Goal: Task Accomplishment & Management: Manage account settings

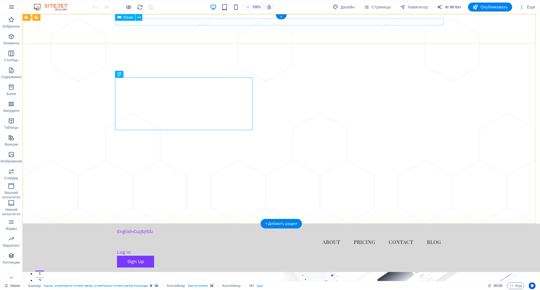
click at [126, 228] on div "English Հայերեն" at bounding box center [281, 231] width 328 height 7
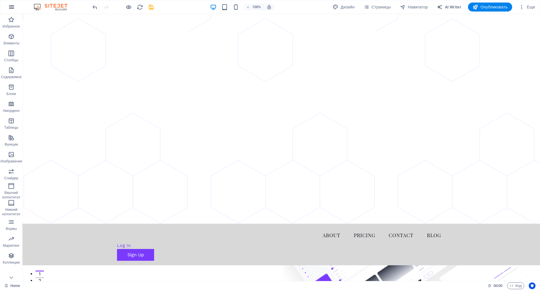
click at [12, 7] on icon "button" at bounding box center [11, 7] width 7 height 7
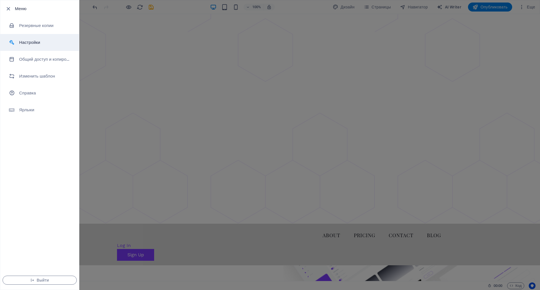
click at [34, 43] on h6 "Настройки" at bounding box center [45, 42] width 52 height 7
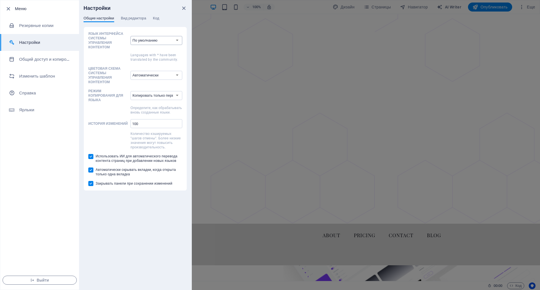
click at [146, 39] on select "По умолчанию Deutsch English Español Suomi* Français Magyar Italiano Nederlands…" at bounding box center [156, 40] width 52 height 9
click at [152, 37] on select "По умолчанию Deutsch English Español Suomi* Français Magyar Italiano Nederlands…" at bounding box center [156, 40] width 52 height 9
click at [144, 18] on span "Вид редактора" at bounding box center [133, 19] width 25 height 8
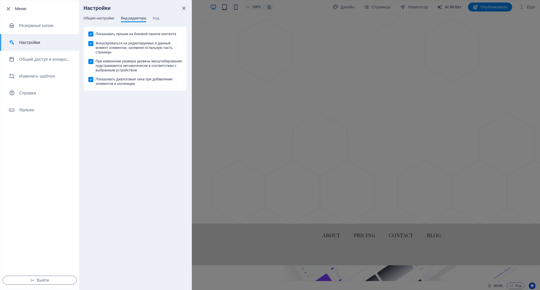
click at [105, 18] on span "Общие настройки" at bounding box center [98, 19] width 31 height 8
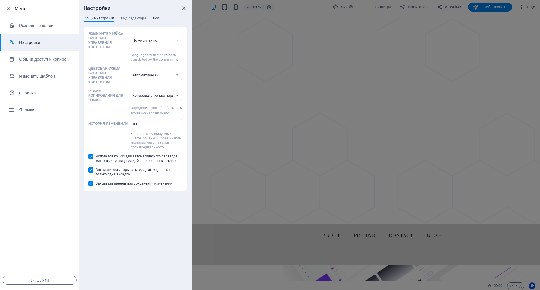
click at [157, 18] on span "Код" at bounding box center [156, 19] width 6 height 8
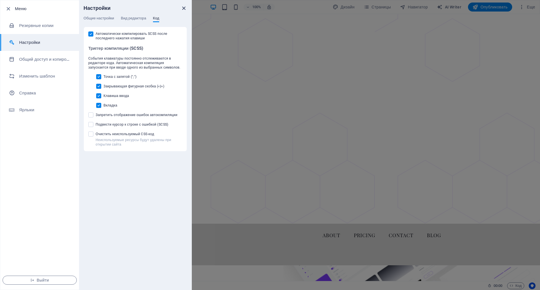
click at [183, 8] on icon "close" at bounding box center [183, 8] width 6 height 6
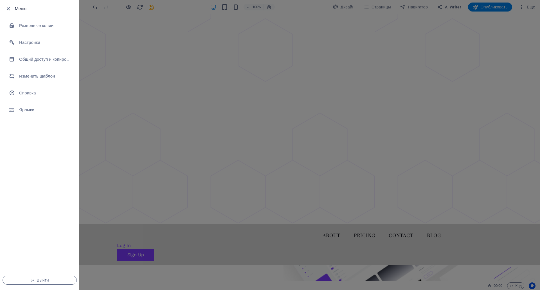
click at [267, 68] on div at bounding box center [270, 145] width 540 height 290
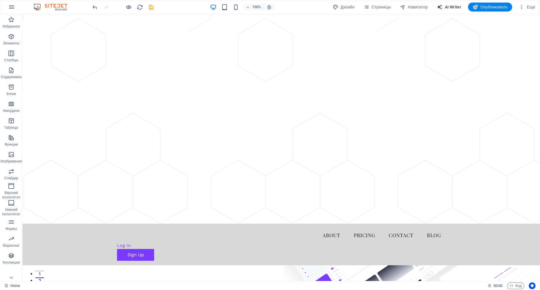
click at [452, 8] on span "AI Writer" at bounding box center [449, 7] width 24 height 6
select select "English"
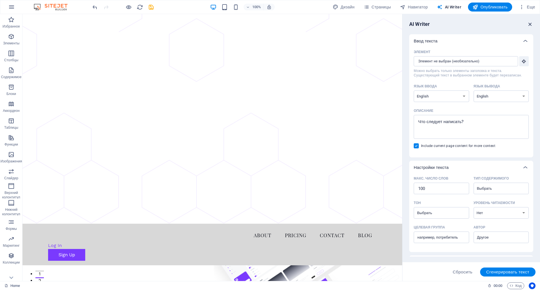
click at [529, 24] on icon "button" at bounding box center [530, 24] width 6 height 6
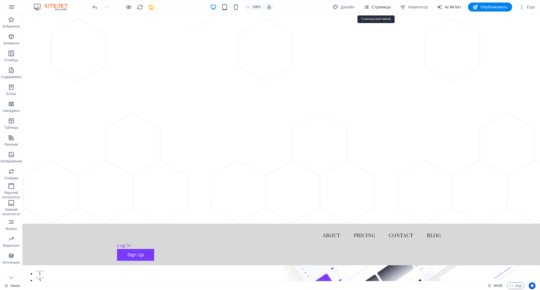
click at [378, 8] on span "Страницы" at bounding box center [376, 7] width 27 height 6
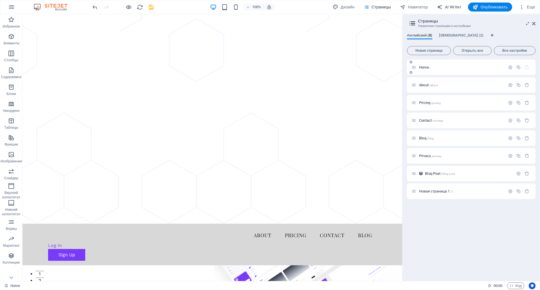
click at [433, 71] on div "Home /" at bounding box center [471, 67] width 128 height 15
click at [458, 35] on span "[DEMOGRAPHIC_DATA] (2)" at bounding box center [461, 36] width 44 height 8
click at [517, 85] on icon "button" at bounding box center [518, 85] width 5 height 5
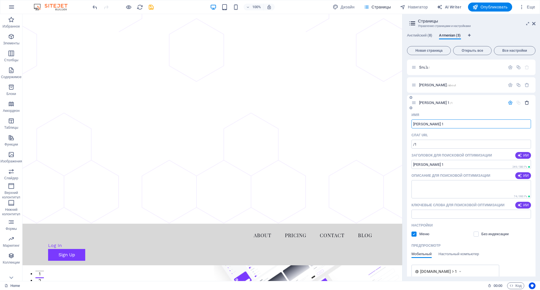
click at [525, 103] on icon "button" at bounding box center [526, 102] width 5 height 5
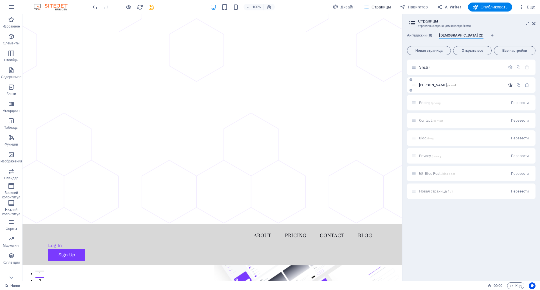
click at [510, 85] on icon "button" at bounding box center [510, 85] width 5 height 5
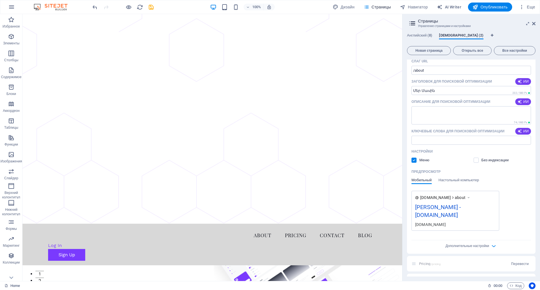
scroll to position [141, 0]
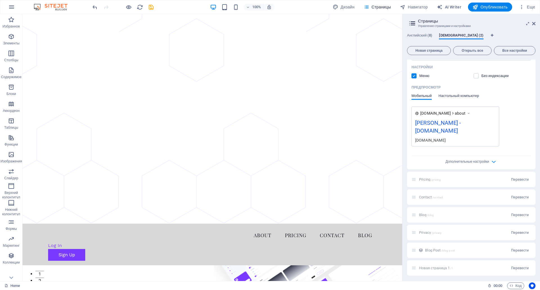
click at [463, 98] on span "Настольный компьютер" at bounding box center [458, 96] width 40 height 8
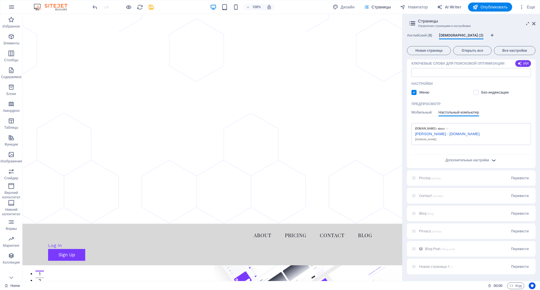
click at [490, 155] on div "Дополнительные настройки" at bounding box center [470, 159] width 119 height 9
click at [490, 157] on icon "button" at bounding box center [493, 160] width 6 height 6
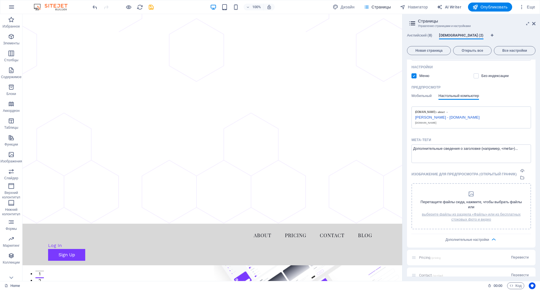
scroll to position [197, 0]
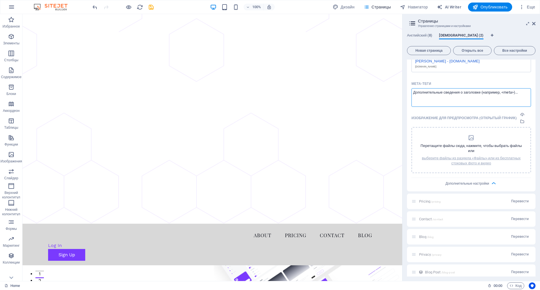
click at [490, 93] on textarea "Мета-теги ​" at bounding box center [470, 97] width 119 height 18
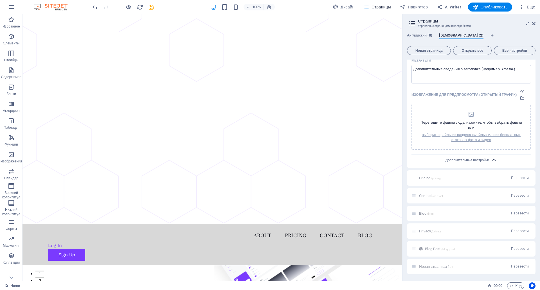
click at [490, 157] on icon "button" at bounding box center [493, 160] width 6 height 6
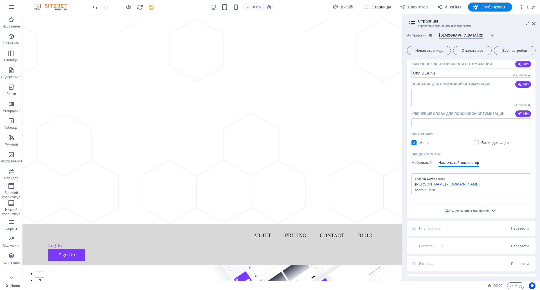
scroll to position [0, 0]
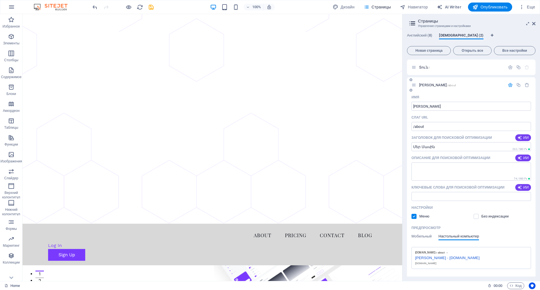
click at [410, 90] on icon at bounding box center [410, 90] width 3 height 3
click at [508, 85] on icon "button" at bounding box center [510, 85] width 5 height 5
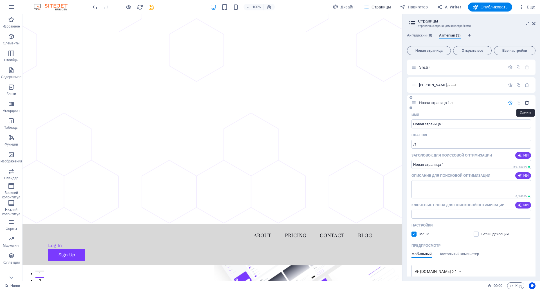
click at [524, 103] on icon "button" at bounding box center [526, 102] width 5 height 5
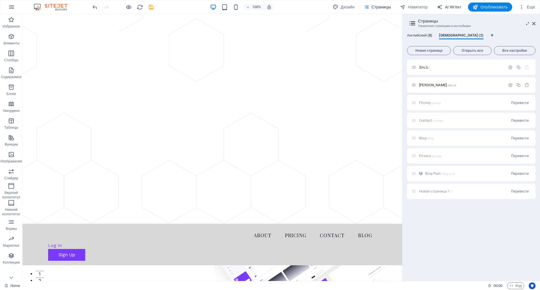
click at [431, 38] on span "Английский (8)" at bounding box center [419, 36] width 25 height 8
click at [445, 39] on button "[DEMOGRAPHIC_DATA] (2)" at bounding box center [461, 36] width 44 height 6
click at [415, 35] on span "Английский (8)" at bounding box center [419, 36] width 25 height 8
click at [444, 82] on div "About /about" at bounding box center [458, 85] width 94 height 6
click at [420, 85] on span "About /about" at bounding box center [428, 85] width 19 height 4
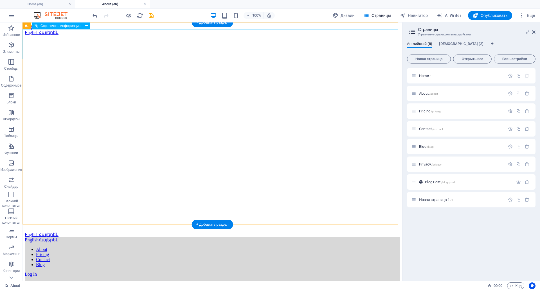
click at [56, 237] on div "English Հայերեն" at bounding box center [212, 239] width 375 height 5
click at [84, 237] on div "English Հայերեն" at bounding box center [212, 239] width 375 height 5
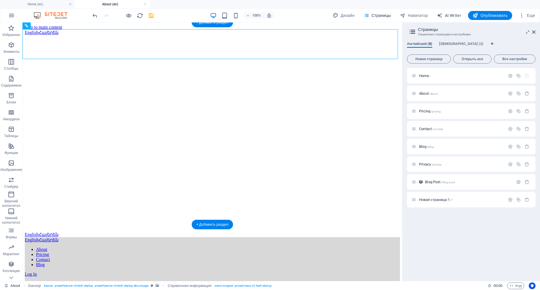
click at [114, 30] on figure at bounding box center [212, 30] width 375 height 0
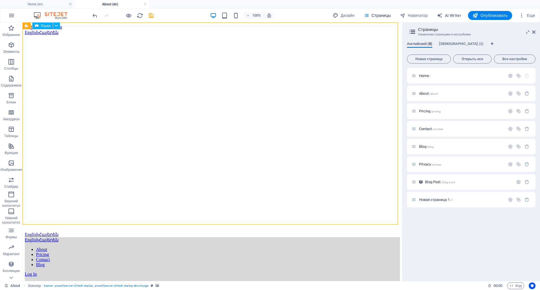
click at [52, 26] on div "Языки" at bounding box center [42, 25] width 21 height 7
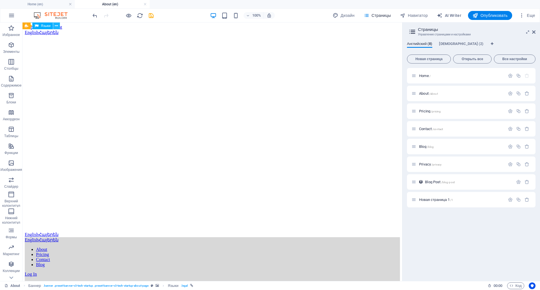
click at [58, 26] on icon at bounding box center [56, 26] width 3 height 6
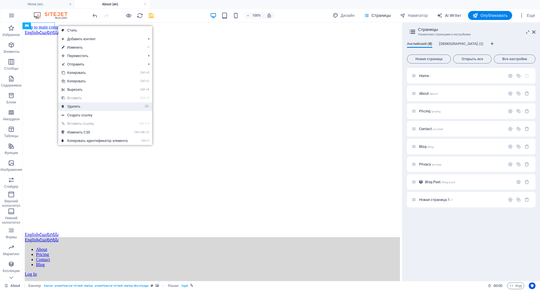
click at [97, 107] on link "⌦ Удалить" at bounding box center [94, 106] width 73 height 8
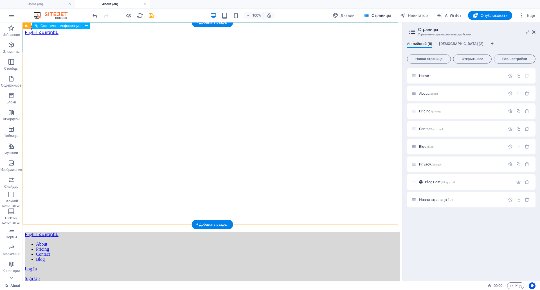
click at [57, 232] on div "English Հայերեն" at bounding box center [212, 234] width 375 height 5
click at [125, 232] on div "English Հայերեն" at bounding box center [212, 234] width 375 height 5
click at [66, 232] on div "English Հայերեն" at bounding box center [212, 234] width 375 height 5
click at [66, 232] on div "English Հայերեն About Pricing Contact Blog Log In Sign Up Menu" at bounding box center [212, 259] width 375 height 55
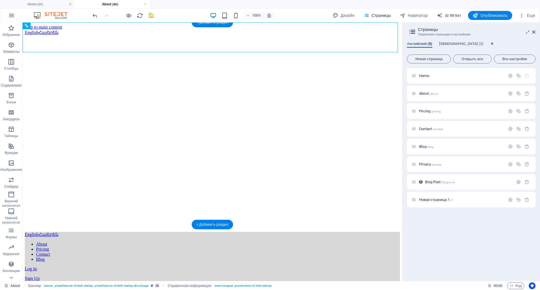
click at [73, 287] on figure at bounding box center [212, 287] width 375 height 0
click at [79, 232] on div "English Հայերեն" at bounding box center [212, 234] width 375 height 5
click at [119, 232] on div "English Հայերեն" at bounding box center [212, 234] width 375 height 5
click at [200, 25] on div "+ Добавить раздел" at bounding box center [212, 23] width 41 height 10
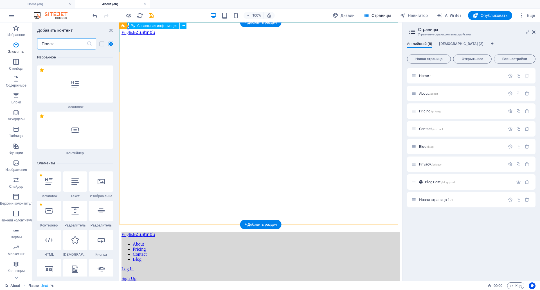
scroll to position [1780, 0]
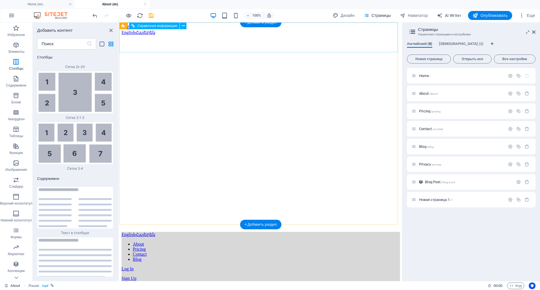
click at [150, 232] on div "English Հայերեն" at bounding box center [260, 234] width 278 height 5
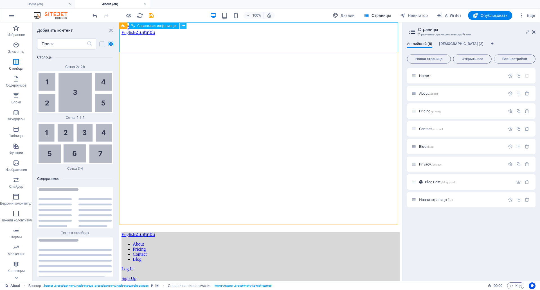
click at [181, 27] on button at bounding box center [183, 25] width 7 height 7
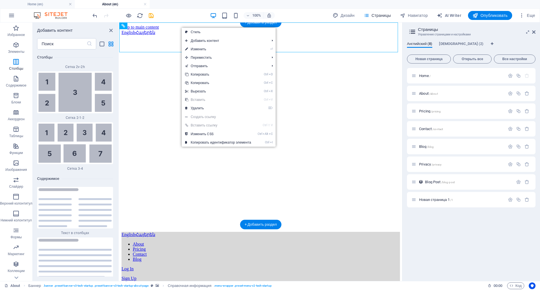
click at [157, 287] on figure at bounding box center [260, 287] width 278 height 0
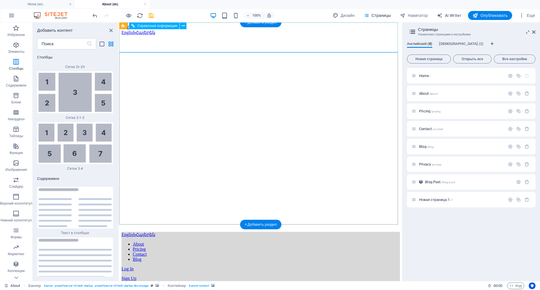
click at [131, 232] on div "English Հայերեն" at bounding box center [260, 234] width 278 height 5
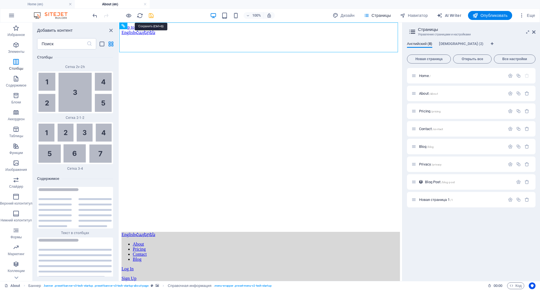
click at [153, 18] on icon "save" at bounding box center [151, 15] width 6 height 6
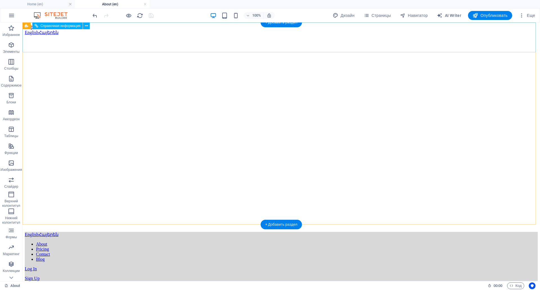
click at [139, 232] on div "English Հայերեն" at bounding box center [281, 234] width 513 height 5
click at [162, 232] on div "English Հայերեն" at bounding box center [281, 234] width 513 height 5
click at [124, 232] on div "English Հայերեն" at bounding box center [281, 234] width 513 height 5
click at [123, 232] on div "English Հայերեն" at bounding box center [281, 234] width 513 height 5
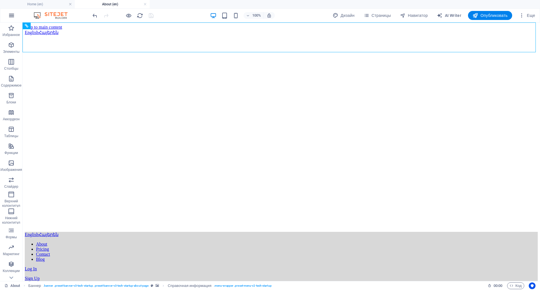
click at [7, 13] on button "button" at bounding box center [11, 15] width 13 height 13
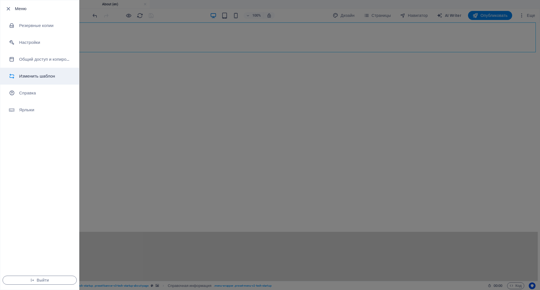
click at [39, 76] on h6 "Изменить шаблон" at bounding box center [45, 76] width 52 height 7
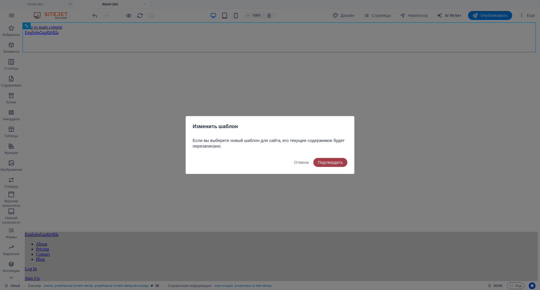
click at [323, 160] on span "Подтвердить" at bounding box center [330, 162] width 25 height 4
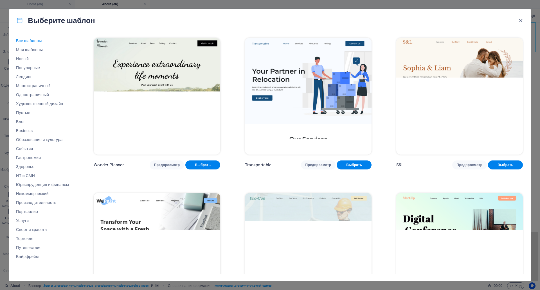
scroll to position [112, 0]
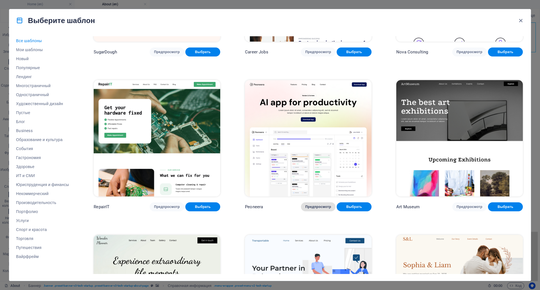
click at [321, 205] on span "Предпросмотр" at bounding box center [318, 207] width 26 height 4
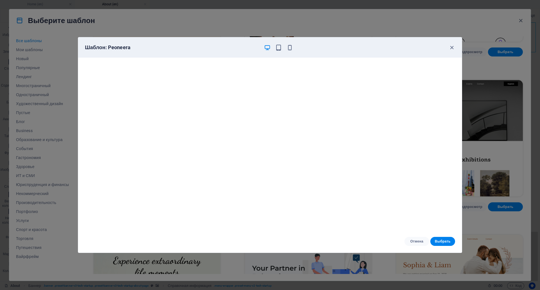
click at [447, 231] on div "Отмена Выбрать" at bounding box center [269, 241] width 383 height 22
click at [447, 239] on span "Выбрать" at bounding box center [443, 241] width 16 height 4
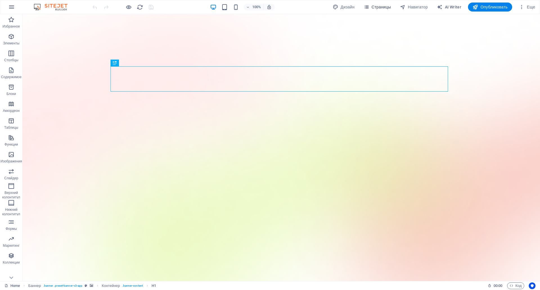
click at [381, 6] on span "Страницы" at bounding box center [376, 7] width 27 height 6
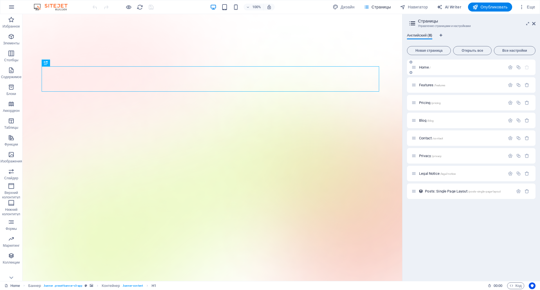
click at [451, 67] on p "Home /" at bounding box center [461, 67] width 84 height 4
click at [442, 36] on icon "Языковые вкладки" at bounding box center [440, 35] width 3 height 3
select select "141"
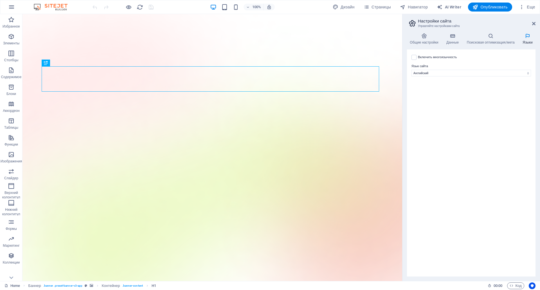
click at [435, 57] on label "Включить многоязычность Чтобы отключить многоязычность, удалите все языки, кром…" at bounding box center [437, 57] width 39 height 7
click at [0, 0] on input "Включить многоязычность Чтобы отключить многоязычность, удалите все языки, кром…" at bounding box center [0, 0] width 0 height 0
click at [460, 101] on select "Abkhazian Afar Afrikaans Akan Amharic Aragonese Armenian Assamese Avaric Avesta…" at bounding box center [471, 100] width 94 height 7
select select "6"
click at [424, 97] on select "Abkhazian Afar Afrikaans Akan Amharic Aragonese Armenian Assamese Avaric Avesta…" at bounding box center [471, 100] width 94 height 7
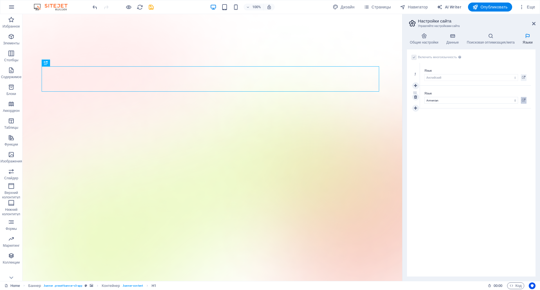
click at [525, 100] on icon at bounding box center [523, 100] width 3 height 7
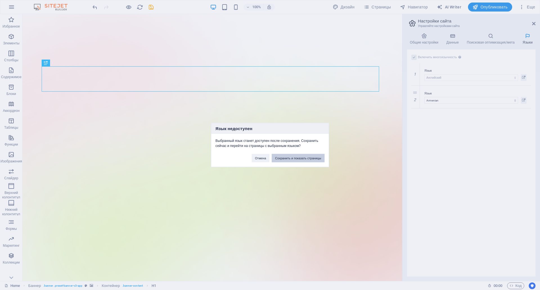
click at [312, 154] on button "Сохранить и показать страницы" at bounding box center [298, 158] width 53 height 8
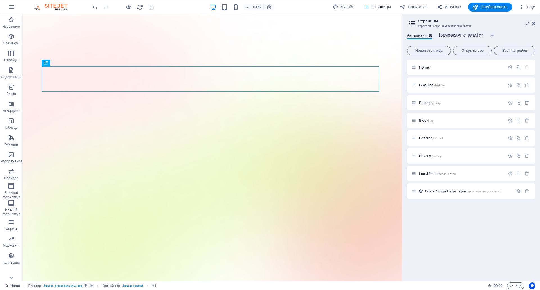
click at [452, 37] on span "Armenian (1)" at bounding box center [461, 36] width 44 height 8
click at [424, 35] on span "Английский (8)" at bounding box center [419, 36] width 25 height 8
click at [447, 35] on span "Armenian (1)" at bounding box center [461, 36] width 44 height 8
click at [430, 35] on span "Английский (8)" at bounding box center [419, 36] width 25 height 8
click at [446, 74] on div "Home /" at bounding box center [471, 67] width 128 height 15
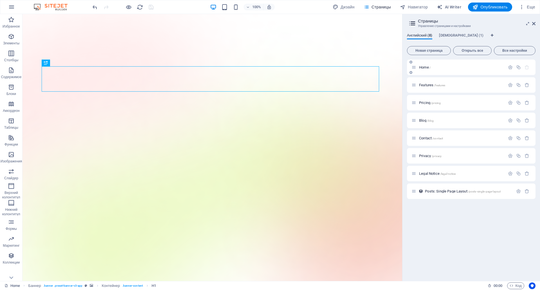
click at [434, 69] on p "Home /" at bounding box center [461, 67] width 84 height 4
click at [422, 67] on span "Home /" at bounding box center [425, 67] width 12 height 4
click at [453, 33] on span "Armenian (1)" at bounding box center [461, 36] width 44 height 8
click at [429, 68] on span "Home /" at bounding box center [425, 67] width 12 height 4
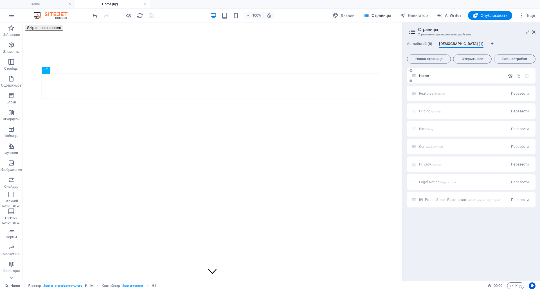
click at [511, 75] on icon "button" at bounding box center [510, 75] width 5 height 5
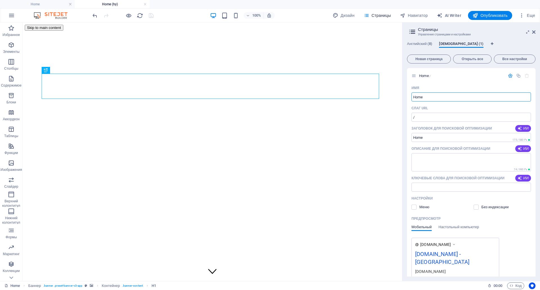
drag, startPoint x: 453, startPoint y: 119, endPoint x: 366, endPoint y: 96, distance: 90.4
click at [423, 96] on input "Home" at bounding box center [470, 96] width 119 height 9
type input "Գլխավոր"
click at [446, 116] on input "/" at bounding box center [470, 117] width 119 height 9
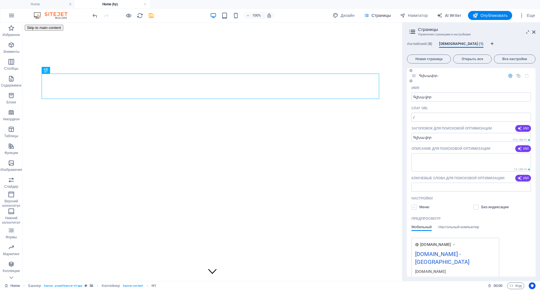
click at [416, 209] on div "Меню" at bounding box center [420, 207] width 18 height 5
click at [416, 209] on label at bounding box center [413, 207] width 5 height 5
click at [0, 0] on input "checkbox" at bounding box center [0, 0] width 0 height 0
click at [416, 209] on label at bounding box center [413, 207] width 5 height 5
click at [0, 0] on input "checkbox" at bounding box center [0, 0] width 0 height 0
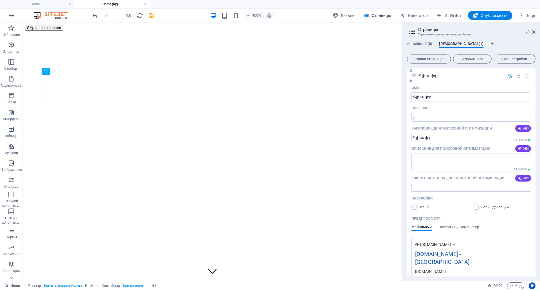
click at [416, 209] on label at bounding box center [413, 207] width 5 height 5
click at [0, 0] on input "checkbox" at bounding box center [0, 0] width 0 height 0
click at [416, 209] on label at bounding box center [413, 207] width 5 height 5
click at [0, 0] on input "checkbox" at bounding box center [0, 0] width 0 height 0
click at [416, 209] on label at bounding box center [413, 207] width 5 height 5
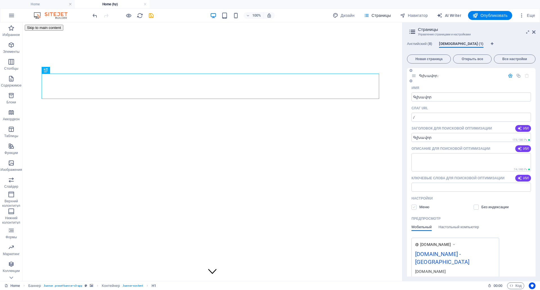
click at [0, 0] on input "checkbox" at bounding box center [0, 0] width 0 height 0
click at [422, 42] on span "Английский (8)" at bounding box center [419, 44] width 25 height 8
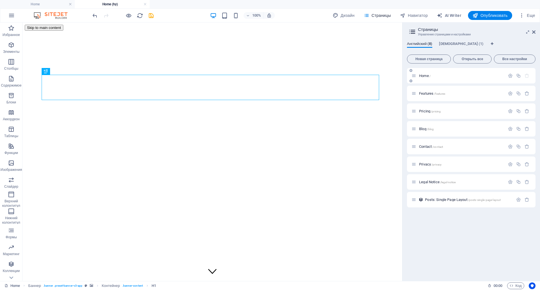
click at [449, 78] on div "Home /" at bounding box center [458, 76] width 94 height 6
click at [422, 75] on span "Home /" at bounding box center [425, 76] width 12 height 4
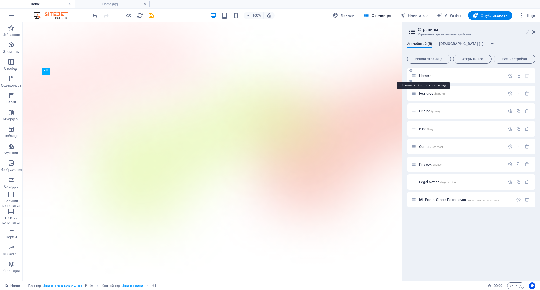
click at [422, 76] on span "Home /" at bounding box center [425, 76] width 12 height 4
click at [510, 75] on icon "button" at bounding box center [510, 75] width 5 height 5
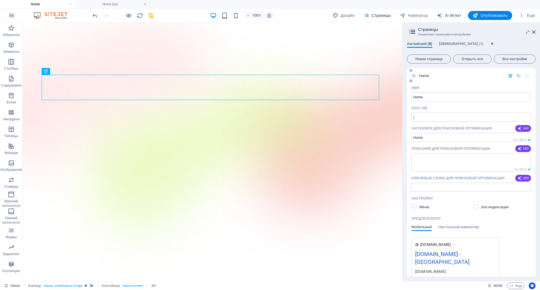
click at [415, 208] on label at bounding box center [413, 207] width 5 height 5
click at [0, 0] on input "checkbox" at bounding box center [0, 0] width 0 height 0
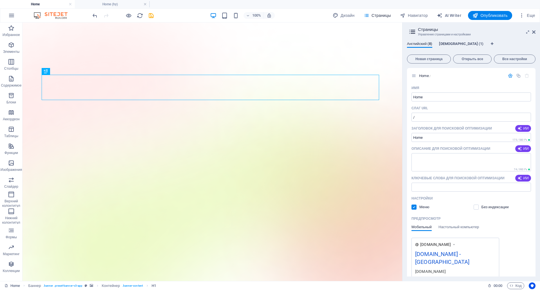
click at [445, 42] on span "Armenian (1)" at bounding box center [461, 44] width 44 height 8
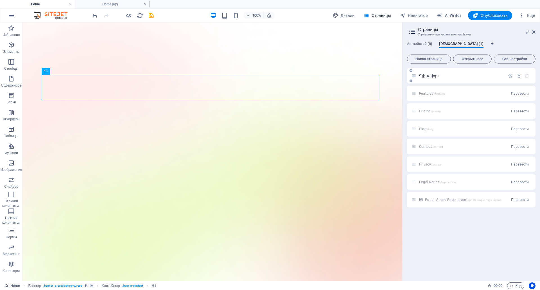
click at [426, 76] on span "Գլխավոր /" at bounding box center [429, 76] width 20 height 4
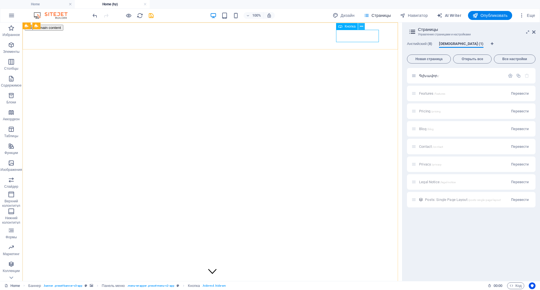
click at [361, 28] on icon at bounding box center [361, 27] width 3 height 6
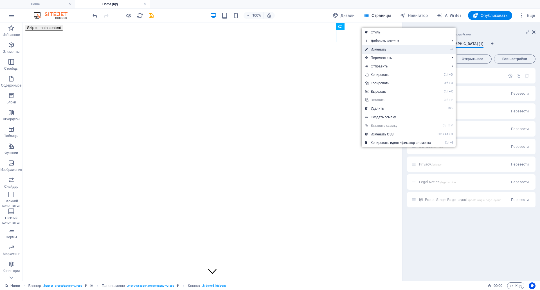
click at [395, 50] on link "⏎ Изменить" at bounding box center [397, 49] width 73 height 8
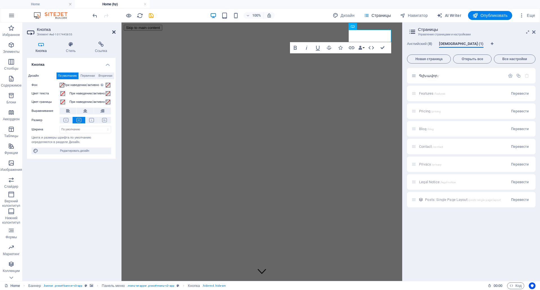
click at [113, 33] on icon at bounding box center [113, 32] width 3 height 4
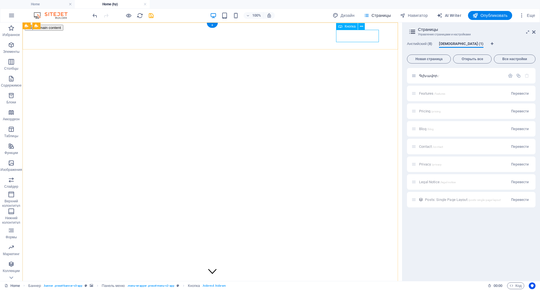
click at [351, 27] on span "Кнопка" at bounding box center [349, 26] width 11 height 3
click at [362, 25] on icon at bounding box center [361, 27] width 3 height 6
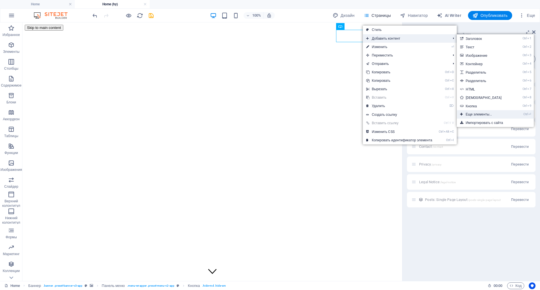
click at [490, 114] on link "Ctrl ⏎ Еще элементы..." at bounding box center [485, 114] width 56 height 8
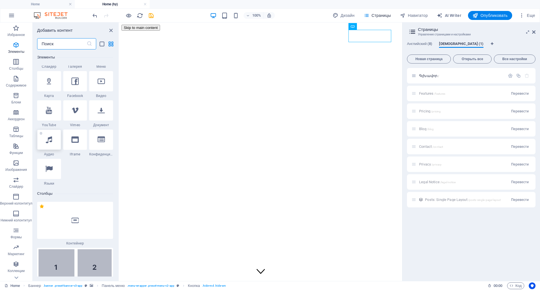
scroll to position [303, 0]
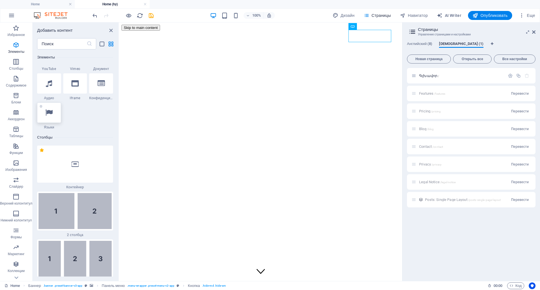
click at [57, 114] on div at bounding box center [49, 113] width 24 height 20
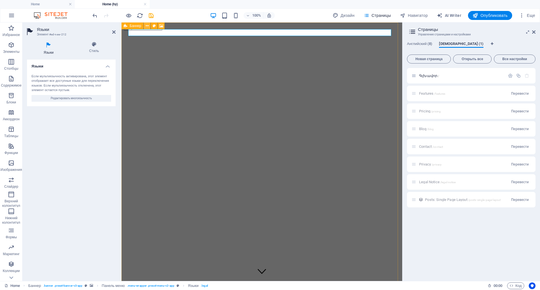
click at [149, 26] on button at bounding box center [147, 25] width 7 height 7
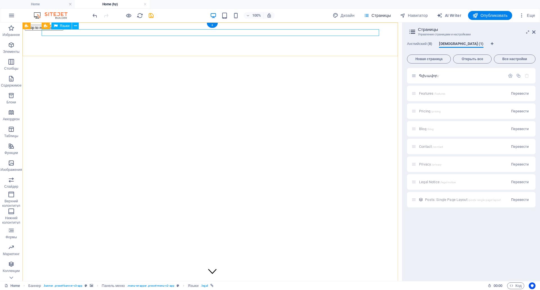
click at [76, 28] on icon at bounding box center [75, 26] width 3 height 6
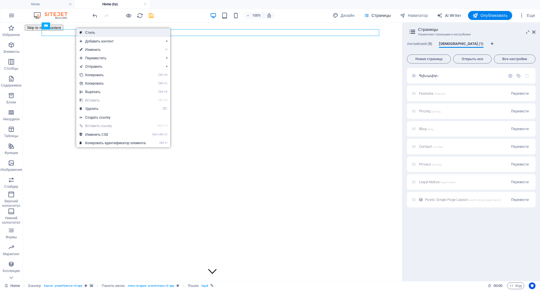
drag, startPoint x: 25, startPoint y: 10, endPoint x: 117, endPoint y: 32, distance: 94.5
click at [117, 32] on link "Стиль" at bounding box center [123, 32] width 94 height 8
select select "rem"
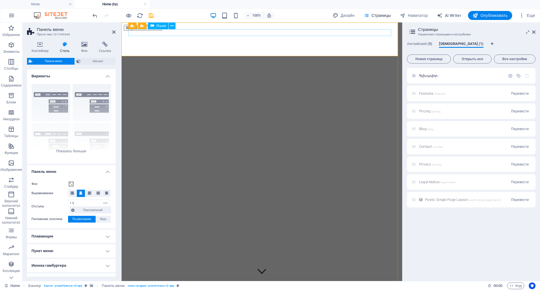
click at [144, 24] on div "Панель меню" at bounding box center [146, 25] width 31 height 7
click at [168, 26] on button at bounding box center [166, 25] width 7 height 7
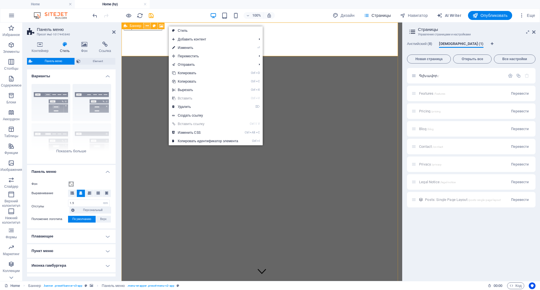
click at [148, 26] on icon at bounding box center [147, 26] width 3 height 6
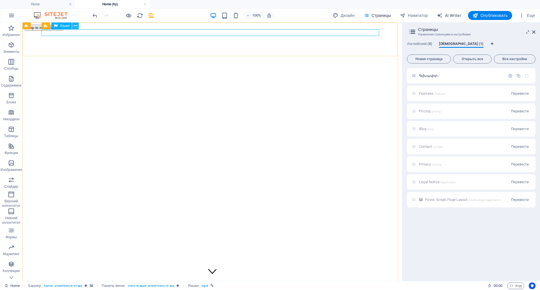
click at [77, 25] on button at bounding box center [75, 25] width 7 height 7
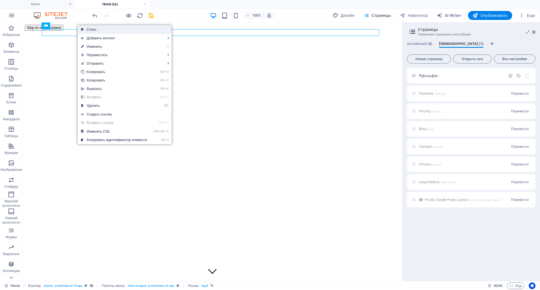
click at [103, 29] on link "Стиль" at bounding box center [125, 29] width 94 height 8
select select "rem"
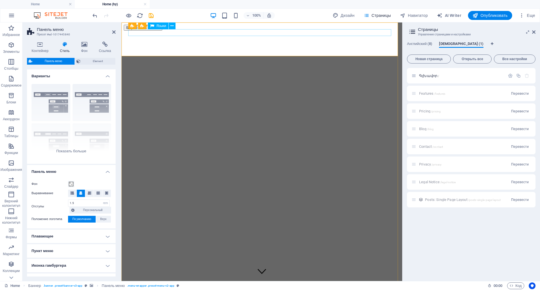
click at [113, 32] on icon at bounding box center [113, 32] width 3 height 4
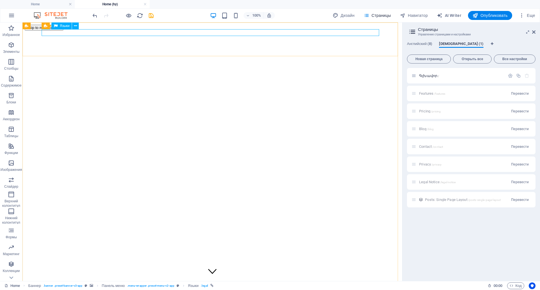
click at [82, 29] on div "Панель меню Языки" at bounding box center [62, 25] width 41 height 7
click at [76, 27] on icon at bounding box center [75, 26] width 3 height 6
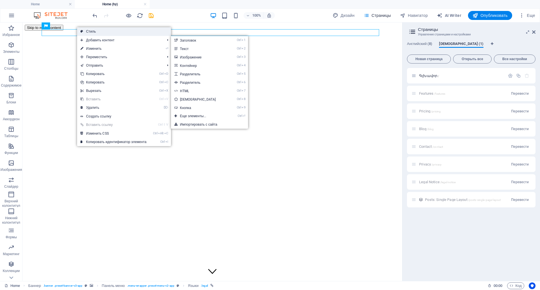
click at [96, 32] on link "Стиль" at bounding box center [124, 31] width 94 height 8
select select "rem"
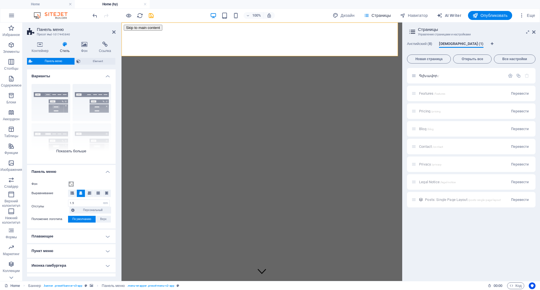
click at [45, 105] on div "Граница По центру По умолчанию Фиксированный Loki Триггер Широкий XXL" at bounding box center [71, 122] width 89 height 84
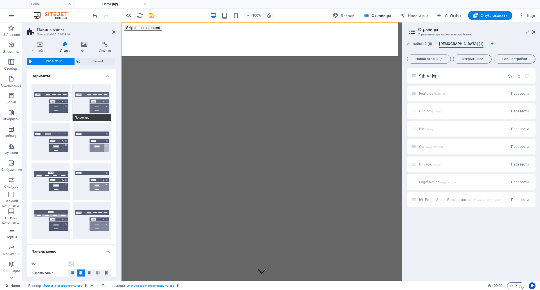
click at [97, 109] on button "По центру" at bounding box center [92, 102] width 39 height 37
type input "1"
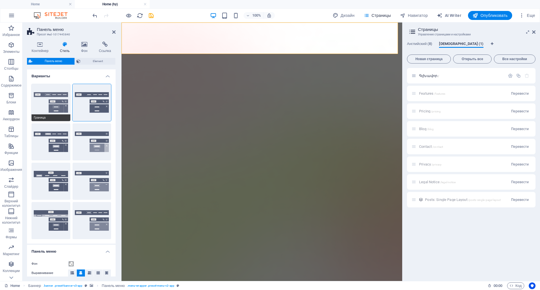
click at [50, 101] on button "Граница" at bounding box center [50, 102] width 39 height 37
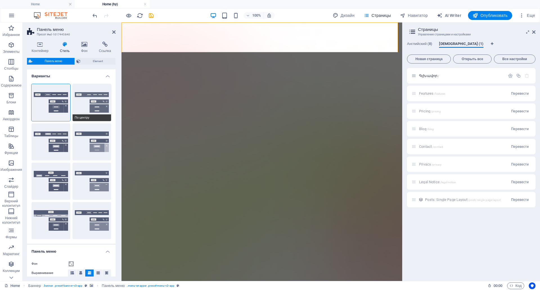
click at [101, 102] on button "По центру" at bounding box center [92, 102] width 39 height 37
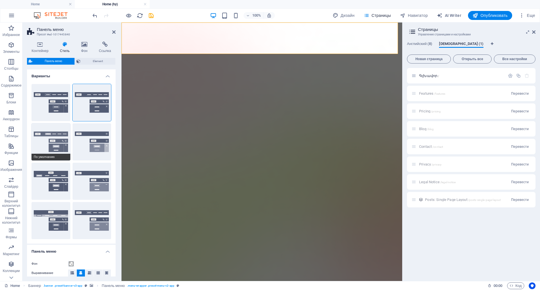
click at [55, 143] on button "По умолчанию" at bounding box center [50, 141] width 39 height 37
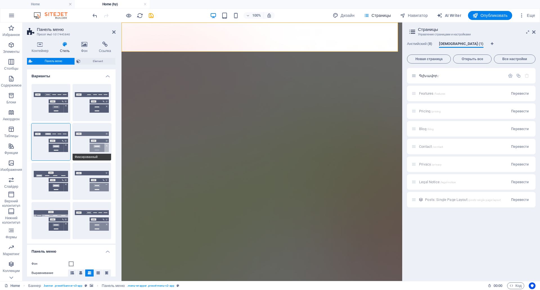
click at [99, 143] on button "Фиксированный" at bounding box center [92, 141] width 39 height 37
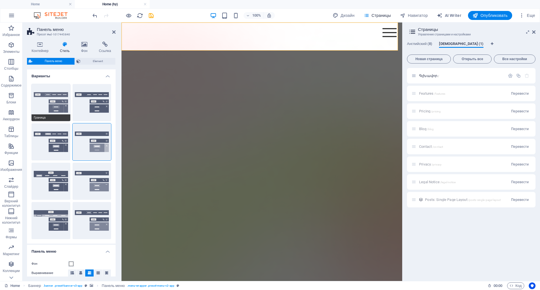
click at [51, 106] on button "Граница" at bounding box center [50, 102] width 39 height 37
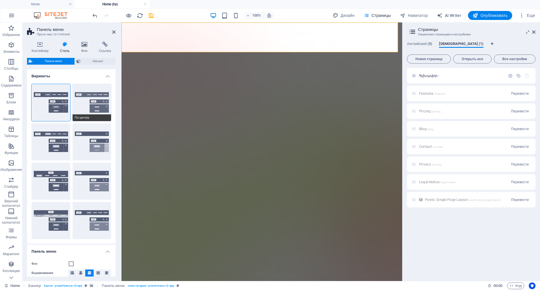
click at [100, 104] on button "По центру" at bounding box center [92, 102] width 39 height 37
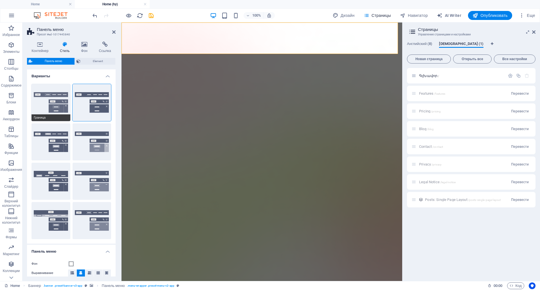
click at [42, 101] on button "Граница" at bounding box center [50, 102] width 39 height 37
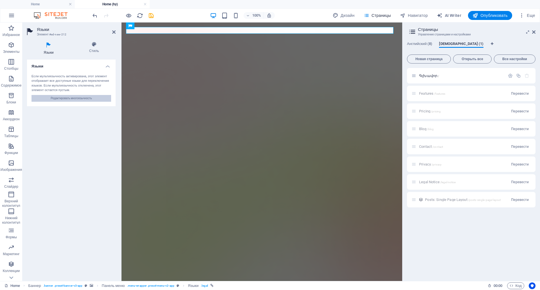
click at [89, 97] on span "Редактировать многоязычность" at bounding box center [71, 98] width 41 height 7
select select "141"
select select "6"
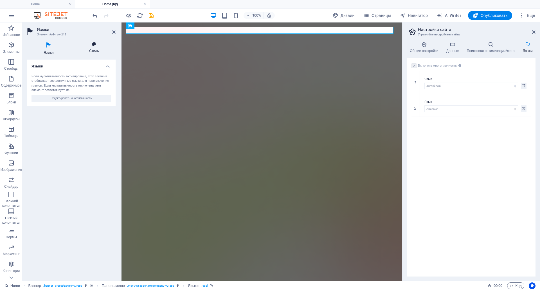
click at [98, 47] on icon at bounding box center [94, 45] width 43 height 6
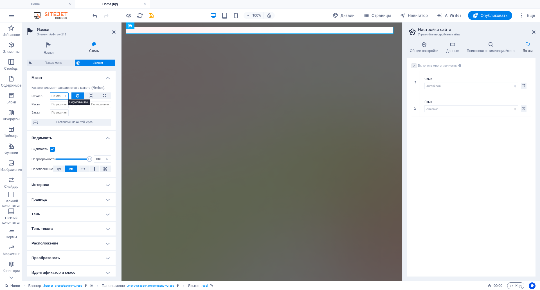
click at [66, 96] on select "По умолчанию автоматически px % 1/1 1/2 1/3 1/4 1/5 1/6 1/7 1/8 1/9 1/10" at bounding box center [59, 96] width 18 height 7
click at [96, 105] on input "Сжать" at bounding box center [101, 104] width 22 height 7
click at [83, 113] on div at bounding box center [91, 112] width 40 height 8
click at [78, 121] on span "Расположение контейнеров" at bounding box center [74, 122] width 70 height 7
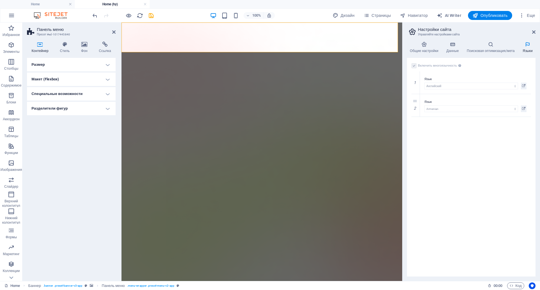
click at [107, 65] on h4 "Размер" at bounding box center [71, 64] width 89 height 13
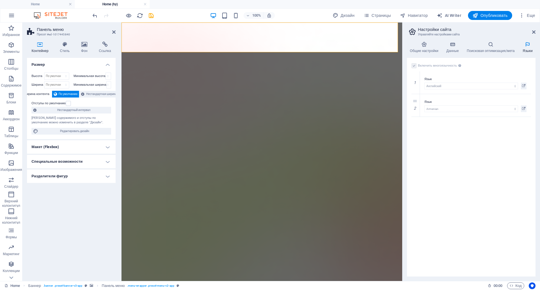
click at [107, 65] on h4 "Размер" at bounding box center [71, 63] width 89 height 10
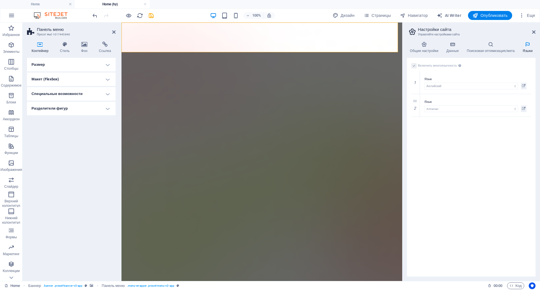
click at [107, 80] on h4 "Макет (Flexbox)" at bounding box center [71, 79] width 89 height 13
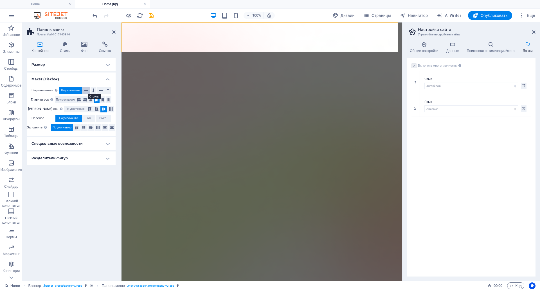
click at [89, 90] on button at bounding box center [86, 90] width 8 height 7
click at [79, 90] on span "По умолчанию" at bounding box center [70, 90] width 19 height 7
click at [107, 78] on h4 "Макет (Flexbox)" at bounding box center [71, 78] width 89 height 10
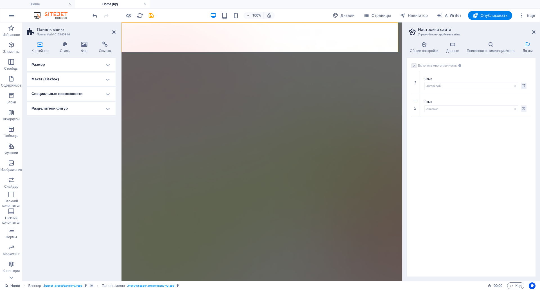
click at [109, 96] on h4 "Специальные возможности" at bounding box center [71, 93] width 89 height 13
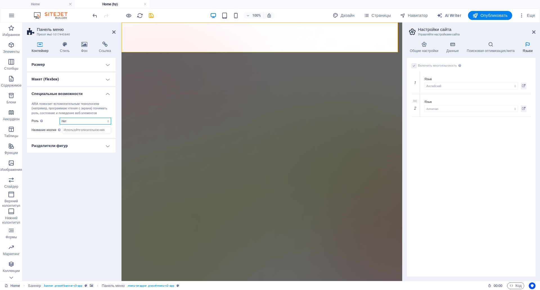
click at [105, 120] on select "Нет Alert Article Banner Comment Complementary Dialog Marquee Presentation Regi…" at bounding box center [85, 121] width 51 height 7
click at [107, 93] on h4 "Специальные возможности" at bounding box center [71, 92] width 89 height 10
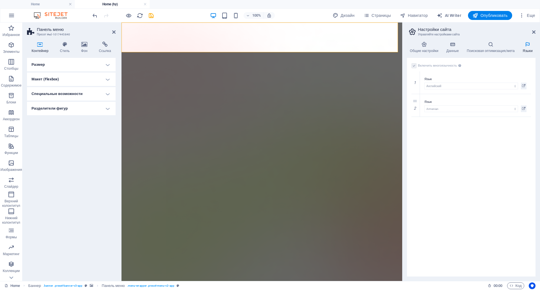
click at [109, 107] on h4 "Разделители фигур" at bounding box center [71, 108] width 89 height 13
click at [98, 118] on select "Нет Треугольник Квадрат Диагонально Многоугольник 1 Многоугольник 2 Зигзаг Неск…" at bounding box center [85, 119] width 51 height 7
click at [60, 116] on select "Нет Треугольник Квадрат Диагонально Многоугольник 1 Многоугольник 2 Зигзаг Неск…" at bounding box center [85, 119] width 51 height 7
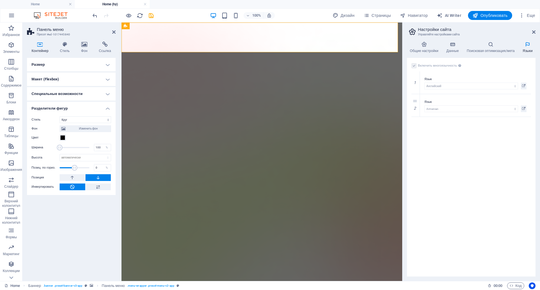
click at [76, 187] on button at bounding box center [73, 187] width 26 height 7
click at [102, 119] on select "Нет Треугольник Квадрат Диагонально Многоугольник 1 Многоугольник 2 Зигзаг Неск…" at bounding box center [85, 119] width 51 height 7
click at [103, 121] on select "Нет Треугольник Квадрат Диагонально Многоугольник 1 Многоугольник 2 Зигзаг Неск…" at bounding box center [85, 119] width 51 height 7
click at [60, 116] on select "Нет Треугольник Квадрат Диагонально Многоугольник 1 Многоугольник 2 Зигзаг Неск…" at bounding box center [85, 119] width 51 height 7
click at [105, 119] on select "Нет Треугольник Квадрат Диагонально Многоугольник 1 Многоугольник 2 Зигзаг Неск…" at bounding box center [85, 119] width 51 height 7
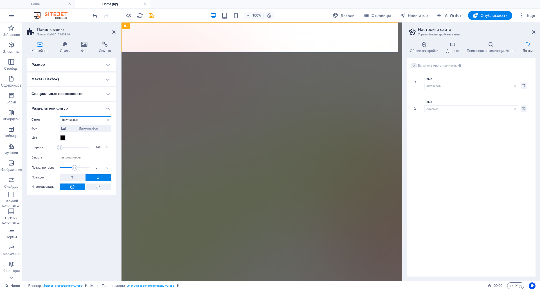
select select "none"
click at [60, 116] on select "Нет Треугольник Квадрат Диагонально Многоугольник 1 Многоугольник 2 Зигзаг Неск…" at bounding box center [85, 119] width 51 height 7
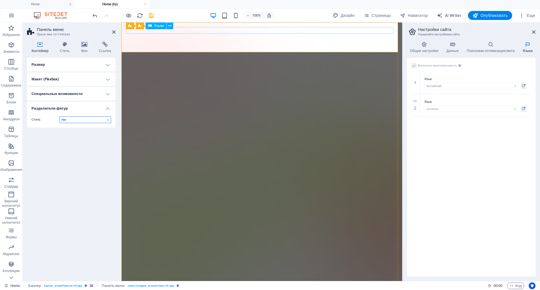
click at [152, 28] on div "Языки" at bounding box center [156, 25] width 21 height 7
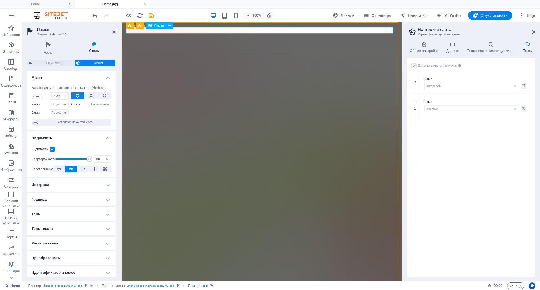
click at [42, 46] on icon at bounding box center [48, 45] width 43 height 7
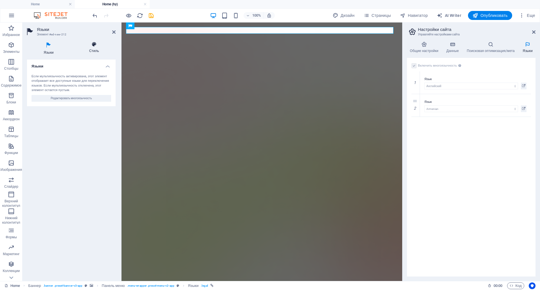
click at [94, 45] on icon at bounding box center [94, 45] width 43 height 6
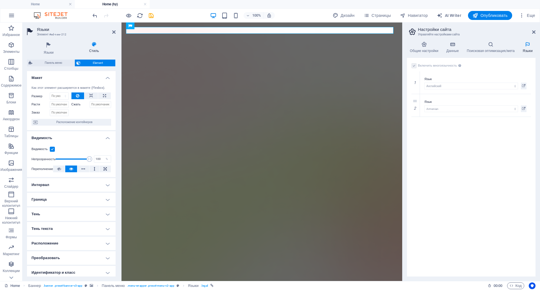
click at [53, 148] on label at bounding box center [52, 149] width 5 height 5
click at [0, 0] on input "Видимость" at bounding box center [0, 0] width 0 height 0
click at [53, 149] on label at bounding box center [52, 149] width 5 height 5
click at [0, 0] on input "Видимость" at bounding box center [0, 0] width 0 height 0
click at [53, 149] on label at bounding box center [52, 149] width 5 height 5
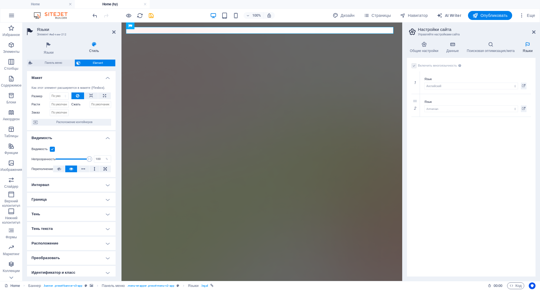
click at [0, 0] on input "Видимость" at bounding box center [0, 0] width 0 height 0
click at [53, 149] on label at bounding box center [52, 149] width 5 height 5
click at [0, 0] on input "Видимость" at bounding box center [0, 0] width 0 height 0
type input "100"
drag, startPoint x: 89, startPoint y: 160, endPoint x: 93, endPoint y: 158, distance: 4.7
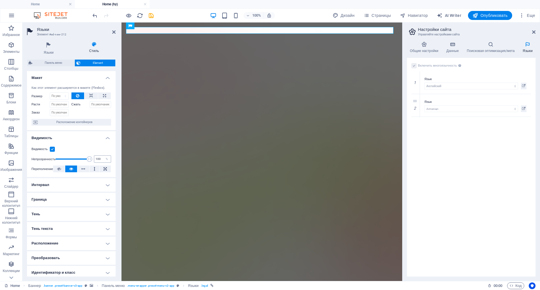
click at [93, 158] on div "Непрозрачность 100 %" at bounding box center [71, 159] width 80 height 8
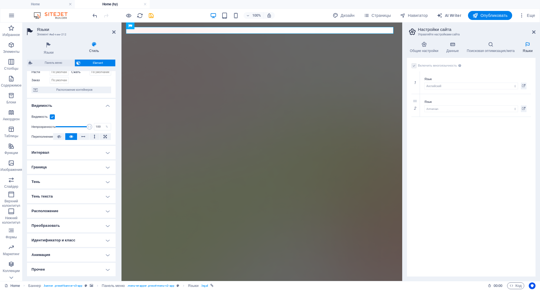
scroll to position [66, 0]
click at [105, 146] on h4 "Интервал" at bounding box center [71, 152] width 89 height 13
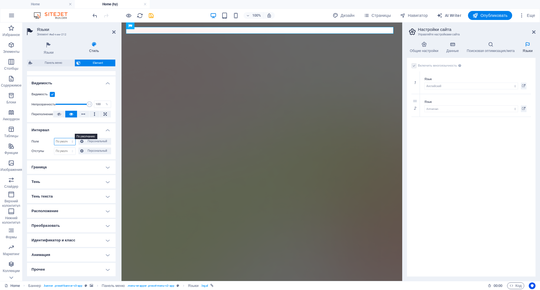
click at [72, 138] on select "По умолчанию автоматически px % rem vw vh Персональный" at bounding box center [64, 141] width 21 height 7
select select "px"
click at [67, 138] on select "По умолчанию автоматически px % rem vw vh Персональный" at bounding box center [64, 141] width 21 height 7
type input "10"
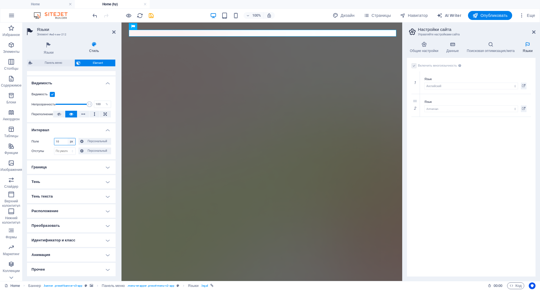
click at [74, 138] on select "По умолчанию автоматически px % rem vw vh Персональный" at bounding box center [71, 141] width 8 height 7
select select "default"
click at [67, 138] on select "По умолчанию автоматически px % rem vw vh Персональный" at bounding box center [71, 141] width 8 height 7
select select "DISABLED_OPTION_VALUE"
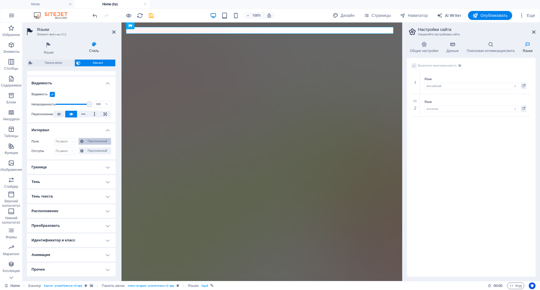
click at [87, 138] on span "Персональный" at bounding box center [97, 141] width 24 height 7
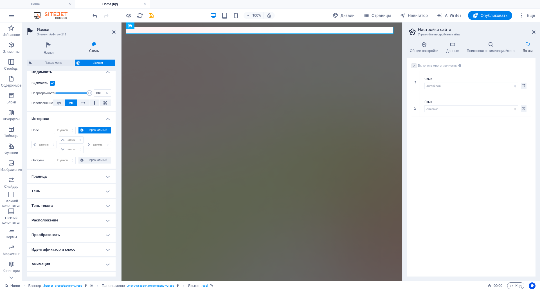
click at [87, 130] on span "Персональный" at bounding box center [97, 130] width 24 height 7
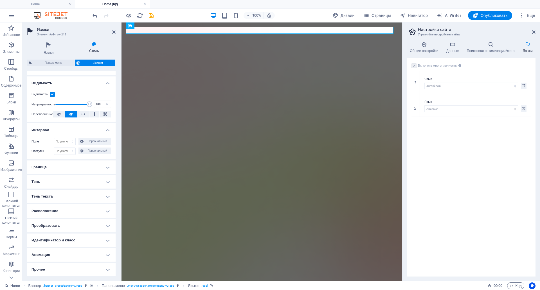
click at [103, 123] on h4 "Интервал" at bounding box center [71, 128] width 89 height 10
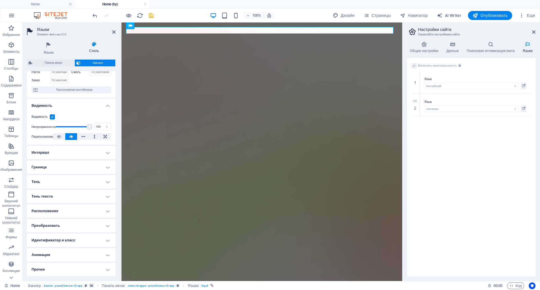
click at [106, 161] on h4 "Граница" at bounding box center [71, 167] width 89 height 13
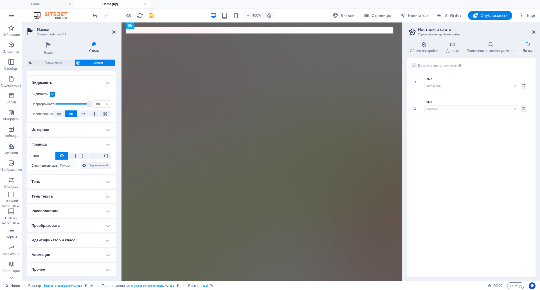
click at [106, 138] on h4 "Граница" at bounding box center [71, 143] width 89 height 10
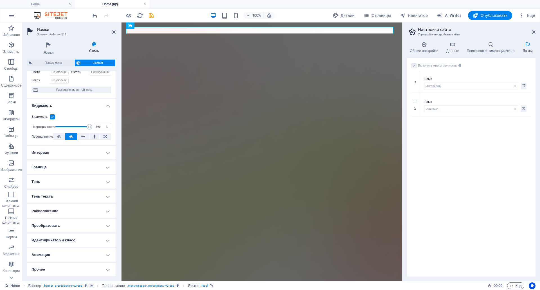
click at [108, 161] on h4 "Граница" at bounding box center [71, 167] width 89 height 13
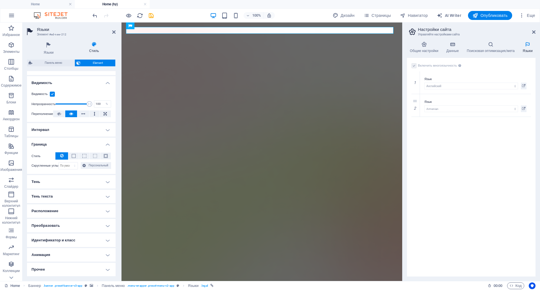
click at [108, 138] on h4 "Граница" at bounding box center [71, 143] width 89 height 10
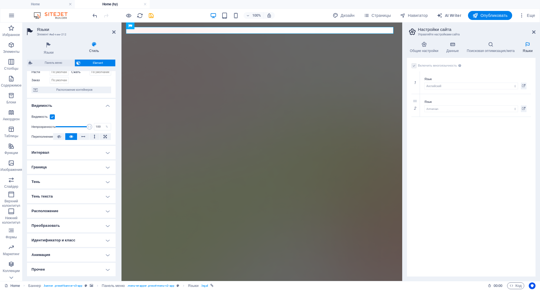
click at [109, 175] on h4 "Тень" at bounding box center [71, 181] width 89 height 13
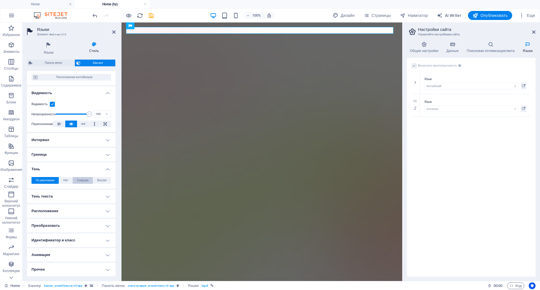
click at [85, 177] on span "Снаружи" at bounding box center [83, 180] width 12 height 7
type input "2"
type input "4"
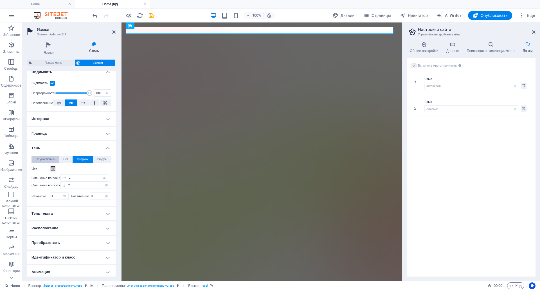
click at [57, 156] on button "По умолчанию" at bounding box center [44, 159] width 27 height 7
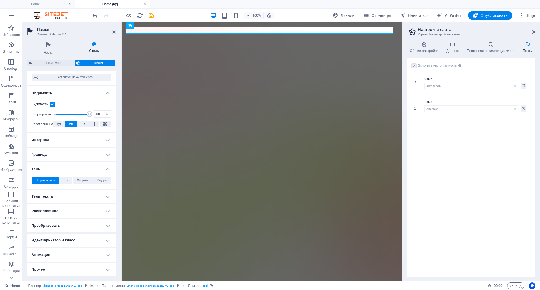
click at [45, 177] on span "По умолчанию" at bounding box center [45, 180] width 19 height 7
click at [107, 162] on h4 "Тень" at bounding box center [71, 167] width 89 height 10
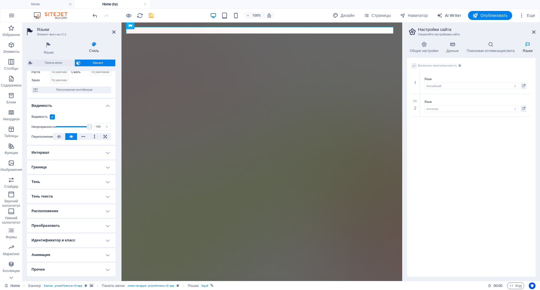
click at [104, 190] on h4 "Тень текста" at bounding box center [71, 196] width 89 height 13
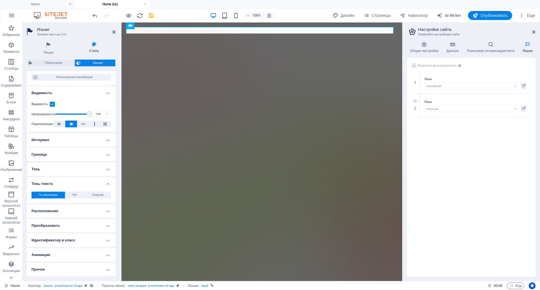
click at [104, 177] on h4 "Тень текста" at bounding box center [71, 182] width 89 height 10
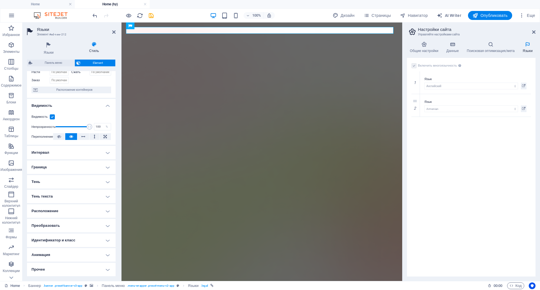
click at [106, 204] on h4 "Расположение" at bounding box center [71, 210] width 89 height 13
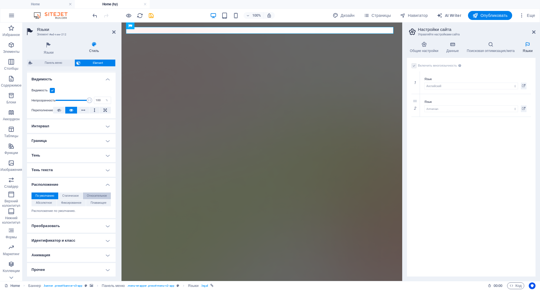
click at [90, 193] on span "Относительное" at bounding box center [97, 196] width 20 height 7
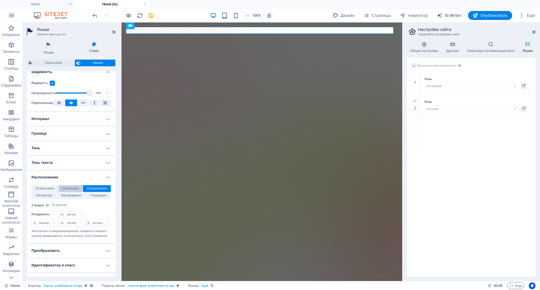
click at [74, 190] on span "Статическое" at bounding box center [70, 188] width 17 height 7
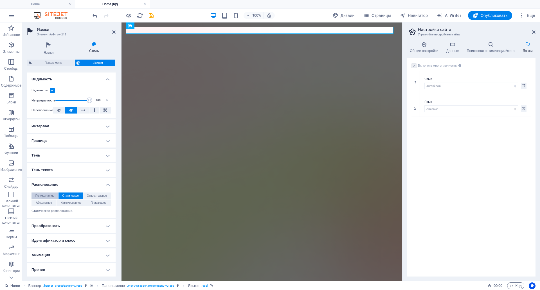
click at [45, 193] on span "По умолчанию" at bounding box center [44, 196] width 19 height 7
click at [48, 200] on span "Абсолютное" at bounding box center [44, 203] width 16 height 7
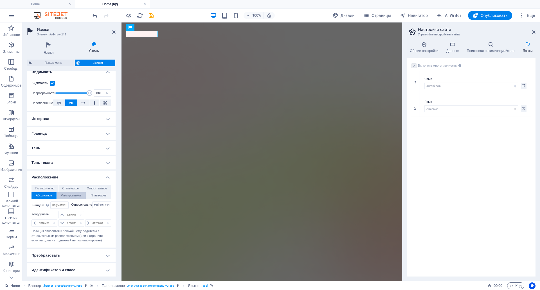
click at [76, 195] on span "Фиксированное" at bounding box center [71, 195] width 20 height 7
click at [95, 195] on span "Плавающее" at bounding box center [99, 195] width 16 height 7
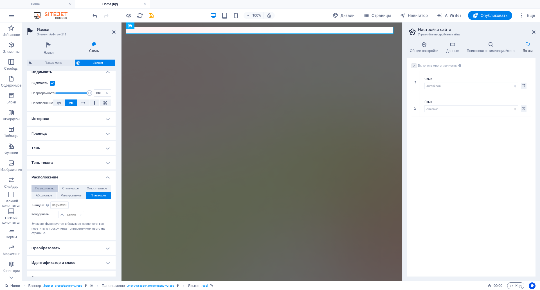
click at [52, 189] on span "По умолчанию" at bounding box center [44, 188] width 19 height 7
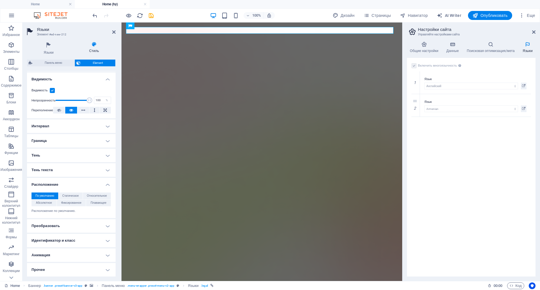
click at [108, 178] on h4 "Расположение" at bounding box center [71, 183] width 89 height 10
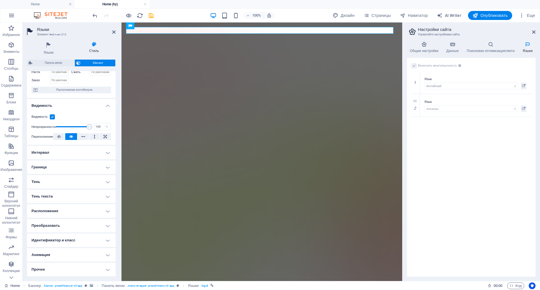
click at [105, 219] on h4 "Преобразовать" at bounding box center [71, 225] width 89 height 13
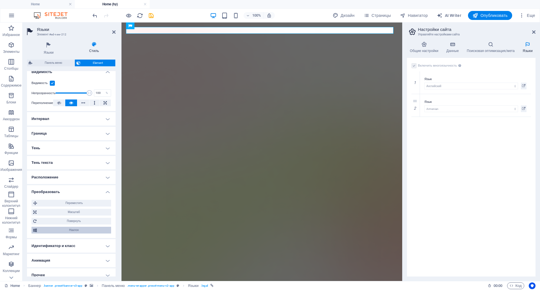
click at [77, 231] on span "Наклон" at bounding box center [74, 230] width 71 height 7
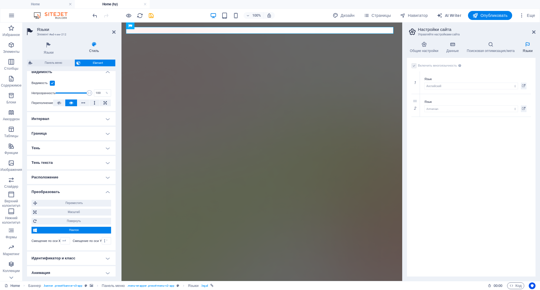
click at [76, 230] on span "Наклон" at bounding box center [74, 230] width 71 height 7
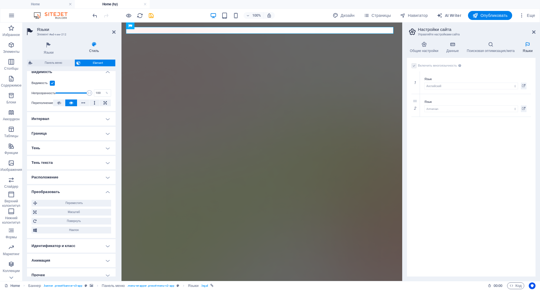
scroll to position [105, 0]
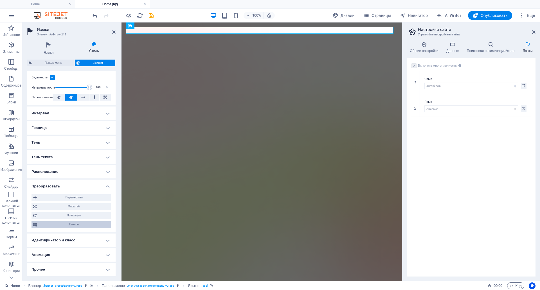
click at [95, 221] on span "Наклон" at bounding box center [74, 224] width 71 height 7
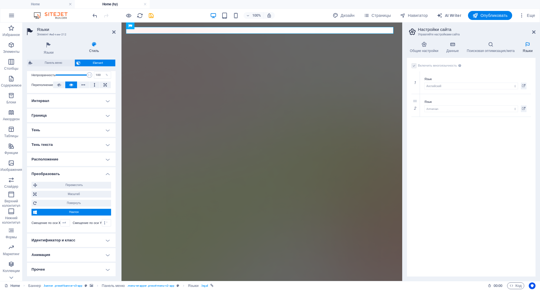
click at [95, 209] on span "Наклон" at bounding box center [74, 212] width 71 height 7
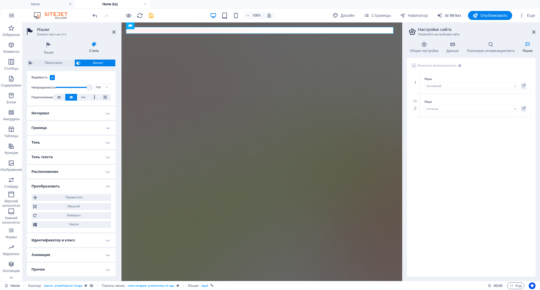
click at [107, 180] on h4 "Преобразовать" at bounding box center [71, 185] width 89 height 10
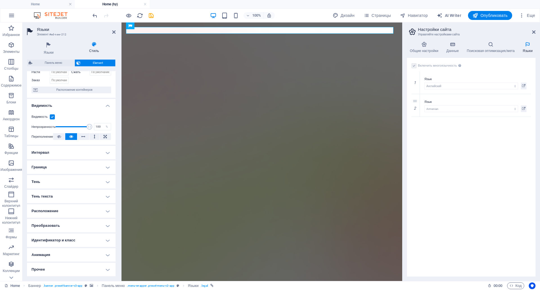
scroll to position [66, 0]
click at [106, 234] on h4 "Идентификатор и класс" at bounding box center [71, 240] width 89 height 13
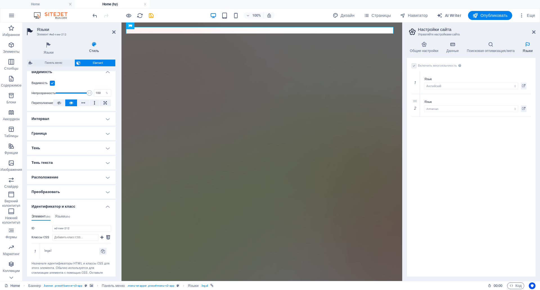
click at [106, 206] on h4 "Идентификатор и класс" at bounding box center [71, 205] width 89 height 10
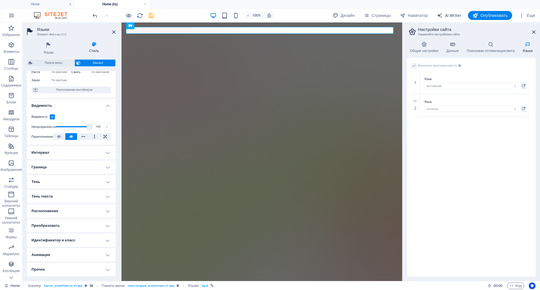
click at [106, 234] on h4 "Идентификатор и класс" at bounding box center [71, 240] width 89 height 13
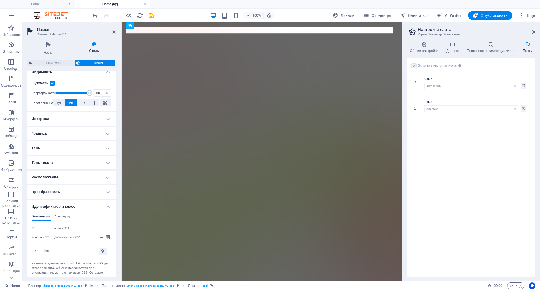
click at [106, 206] on h4 "Идентификатор и класс" at bounding box center [71, 205] width 89 height 10
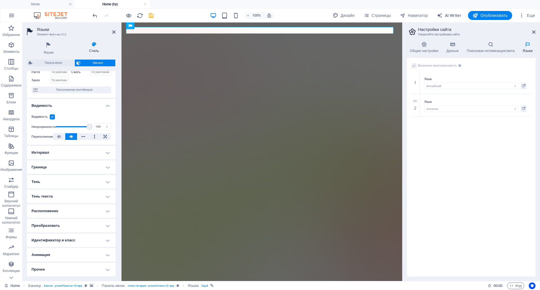
click at [107, 234] on h4 "Идентификатор и класс" at bounding box center [71, 240] width 89 height 13
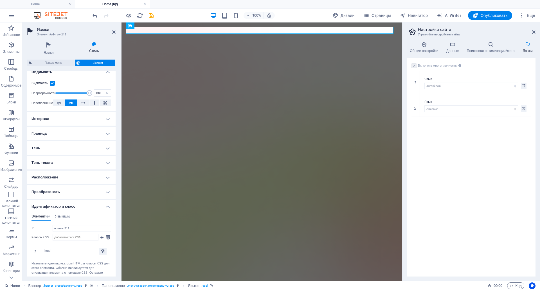
scroll to position [137, 0]
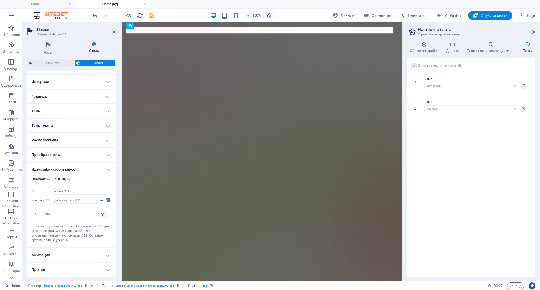
click at [65, 177] on h4 "Языки (div)" at bounding box center [62, 180] width 15 height 6
click at [39, 177] on h4 "Элемент (div)" at bounding box center [40, 180] width 19 height 6
click at [89, 197] on input "Классы CSS" at bounding box center [76, 200] width 46 height 7
click at [108, 197] on icon at bounding box center [108, 200] width 4 height 7
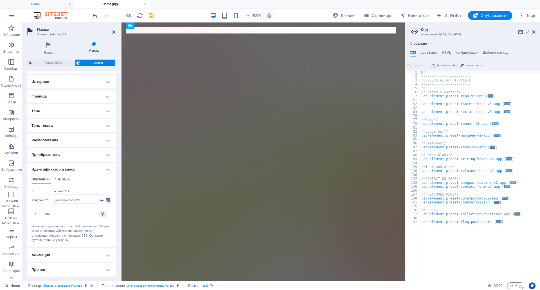
click at [108, 197] on icon at bounding box center [108, 200] width 4 height 7
click at [101, 197] on icon at bounding box center [101, 200] width 3 height 7
click at [107, 248] on h4 "Анимация" at bounding box center [71, 254] width 89 height 13
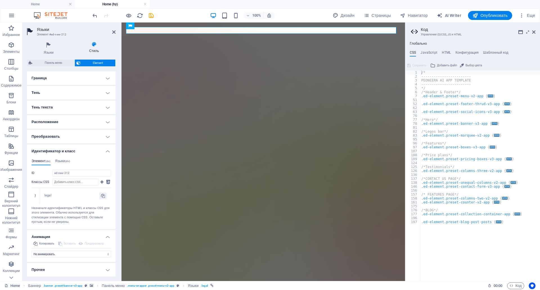
scroll to position [155, 0]
click at [105, 263] on h4 "Прочее" at bounding box center [71, 269] width 89 height 13
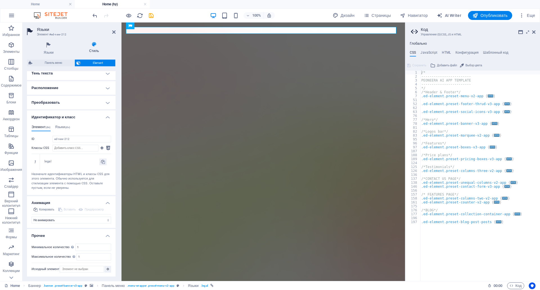
scroll to position [190, 0]
